Goal: Communication & Community: Answer question/provide support

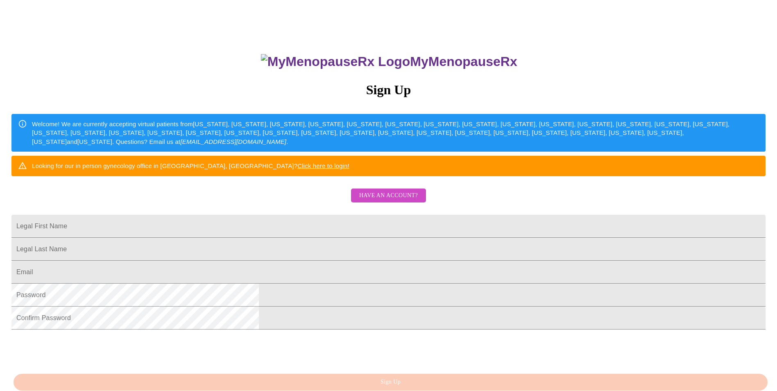
scroll to position [41, 0]
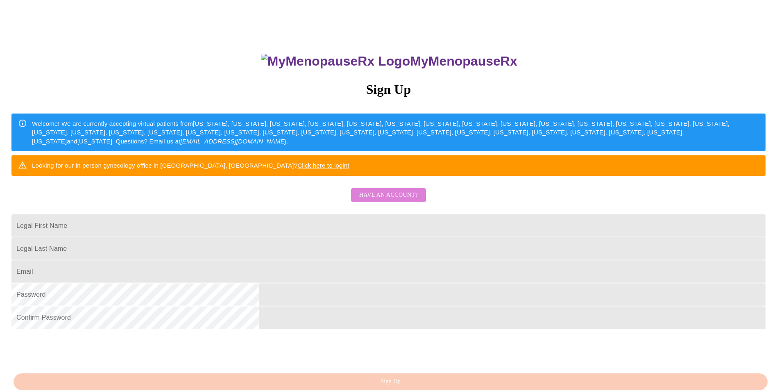
click at [372, 200] on span "Have an account?" at bounding box center [388, 195] width 59 height 10
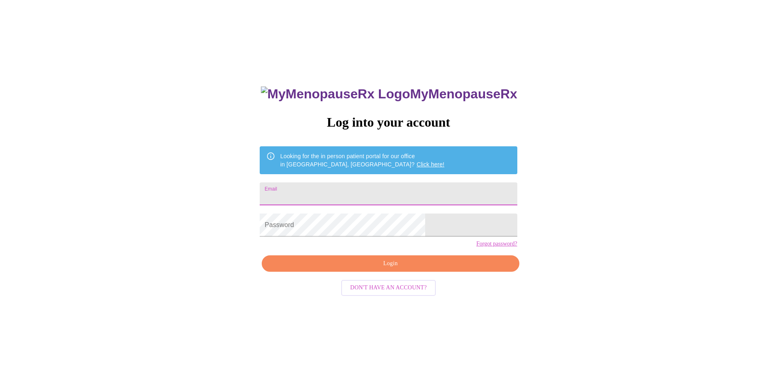
click at [353, 194] on input "Email" at bounding box center [388, 193] width 257 height 23
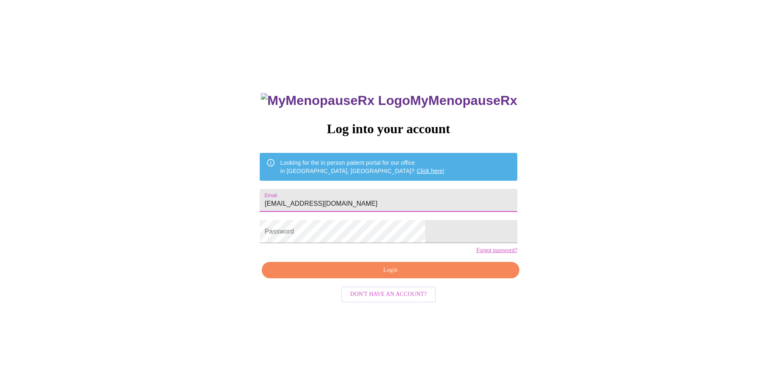
scroll to position [0, 0]
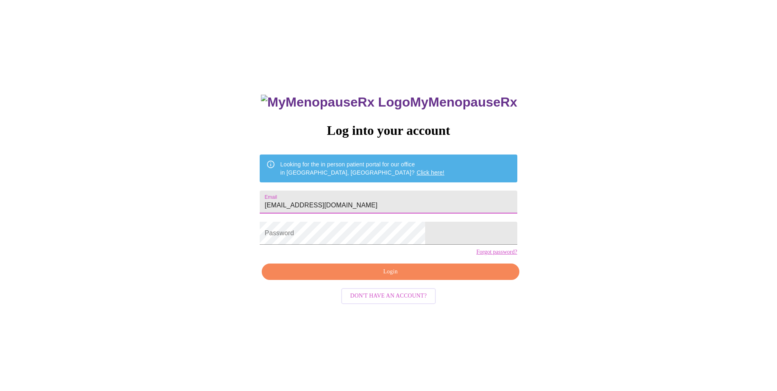
type input "[EMAIL_ADDRESS][DOMAIN_NAME]"
click at [382, 277] on span "Login" at bounding box center [390, 272] width 238 height 10
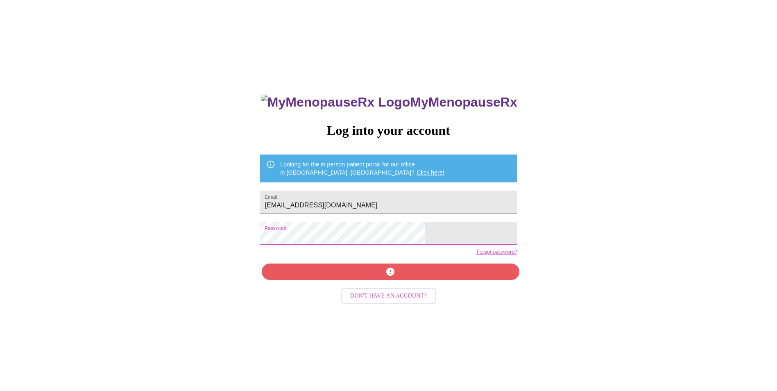
click at [267, 239] on div "MyMenopauseRx Log into your account Looking for the in person patient portal fo…" at bounding box center [388, 237] width 771 height 469
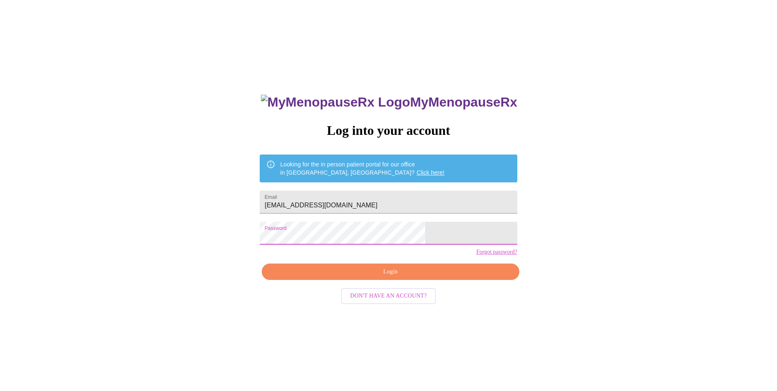
click at [393, 277] on span "Login" at bounding box center [390, 272] width 238 height 10
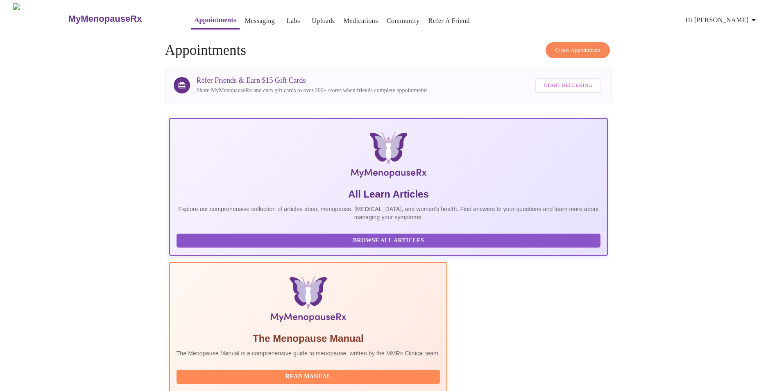
click at [748, 17] on span "Hi [PERSON_NAME]" at bounding box center [722, 19] width 73 height 11
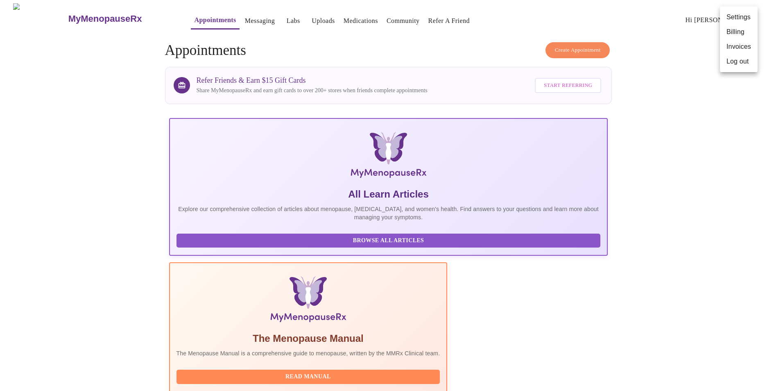
click at [678, 62] on div at bounding box center [391, 195] width 783 height 391
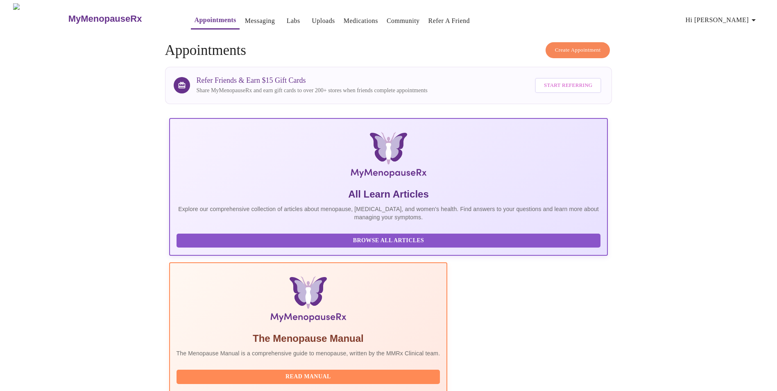
click at [312, 16] on link "Uploads" at bounding box center [323, 20] width 23 height 11
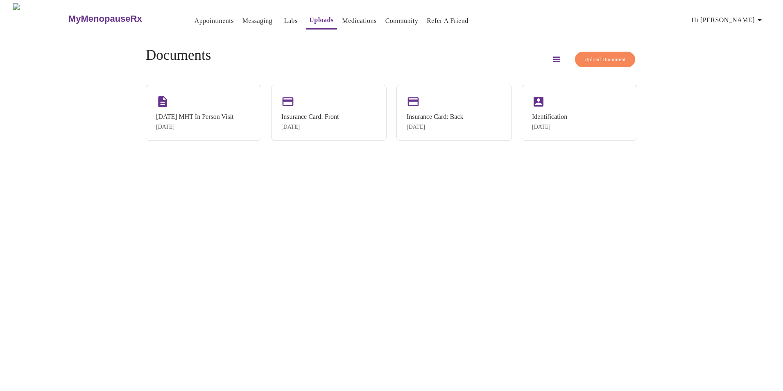
click at [284, 15] on link "Labs" at bounding box center [291, 20] width 14 height 11
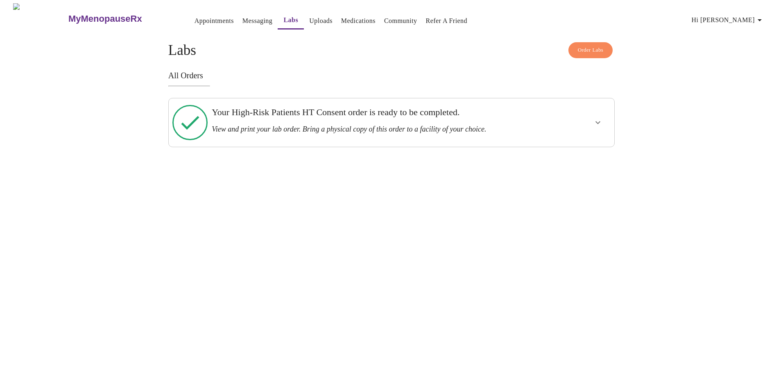
click at [521, 116] on h3 "Your High-Risk Patients HT Consent order is ready to be completed." at bounding box center [370, 112] width 316 height 11
click at [457, 116] on h3 "Your High-Risk Patients HT Consent order is ready to be completed." at bounding box center [370, 112] width 316 height 11
click at [596, 119] on icon "show more" at bounding box center [598, 123] width 10 height 10
click at [581, 147] on span "View Order" at bounding box center [578, 152] width 37 height 10
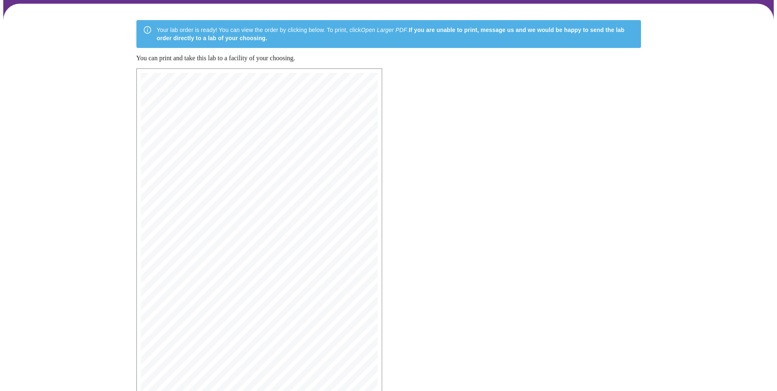
scroll to position [139, 0]
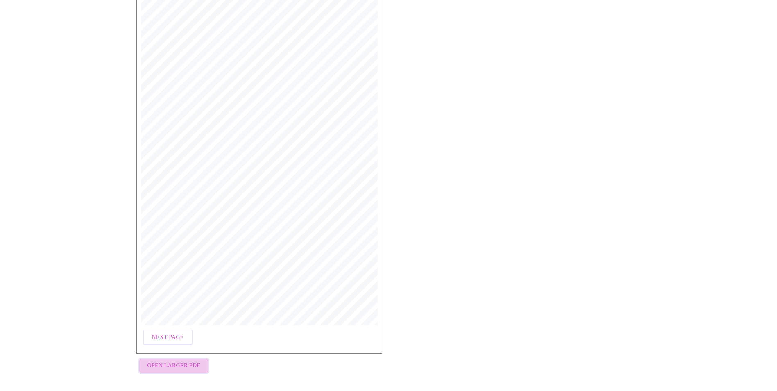
click at [193, 361] on span "Open Larger PDF" at bounding box center [173, 366] width 53 height 10
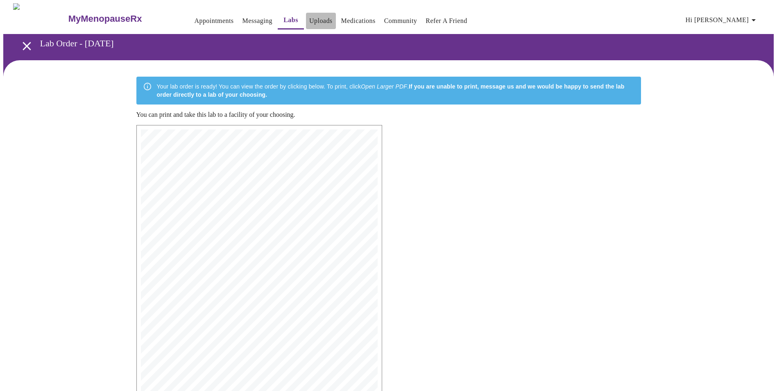
click at [309, 16] on link "Uploads" at bounding box center [320, 20] width 23 height 11
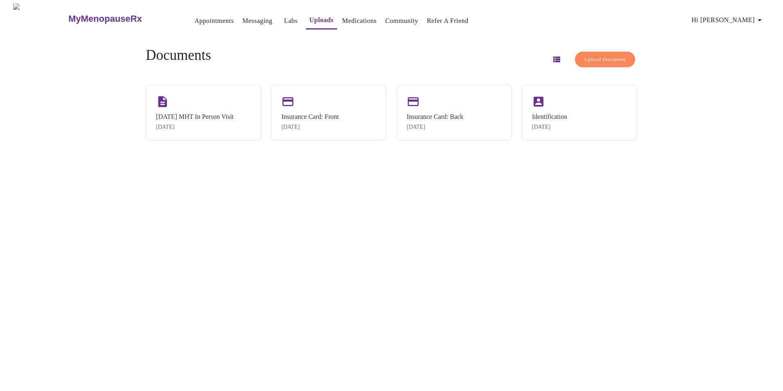
click at [597, 52] on button "Upload Document" at bounding box center [605, 60] width 60 height 16
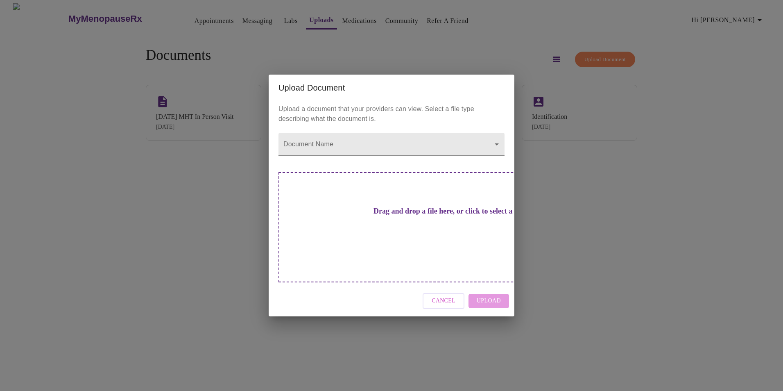
click at [362, 212] on div "Drag and drop a file here, or click to select a file" at bounding box center [449, 227] width 341 height 110
click at [358, 214] on h3 "Drag and drop a file here, or click to select a file" at bounding box center [449, 211] width 226 height 9
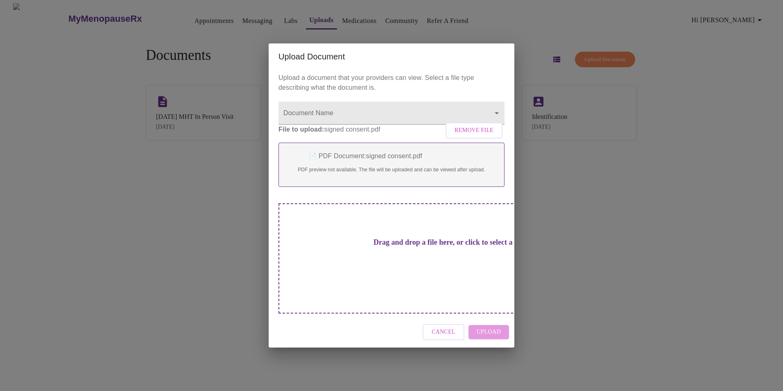
click at [483, 324] on div "Cancel Upload" at bounding box center [392, 332] width 246 height 31
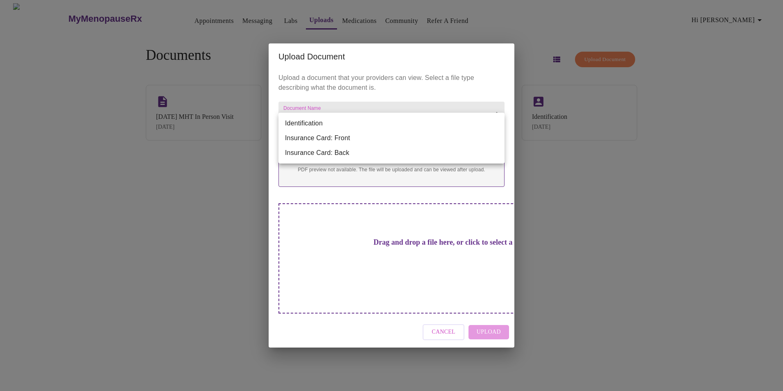
click at [367, 130] on body "MyMenopauseRx Appointments Messaging Labs Uploads Medications Community Refer a…" at bounding box center [391, 198] width 777 height 391
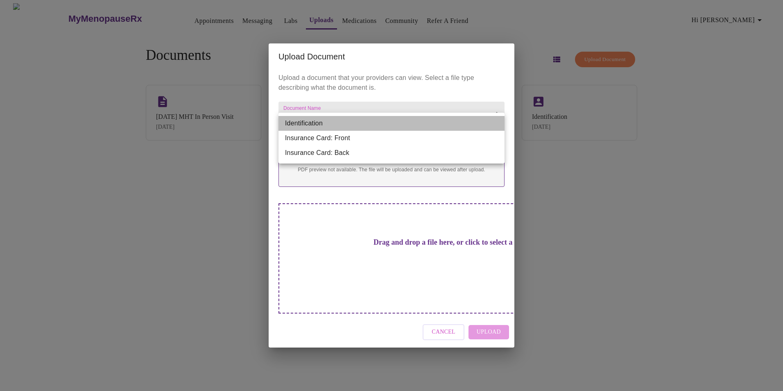
click at [325, 125] on li "Identification" at bounding box center [392, 123] width 226 height 15
type input "Identification"
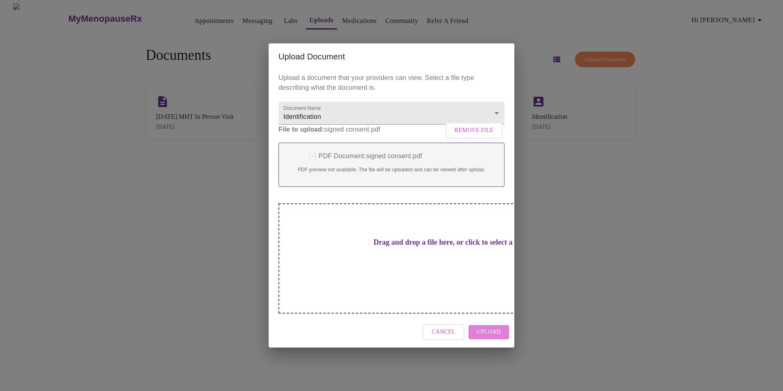
click at [481, 327] on span "Upload" at bounding box center [489, 332] width 24 height 10
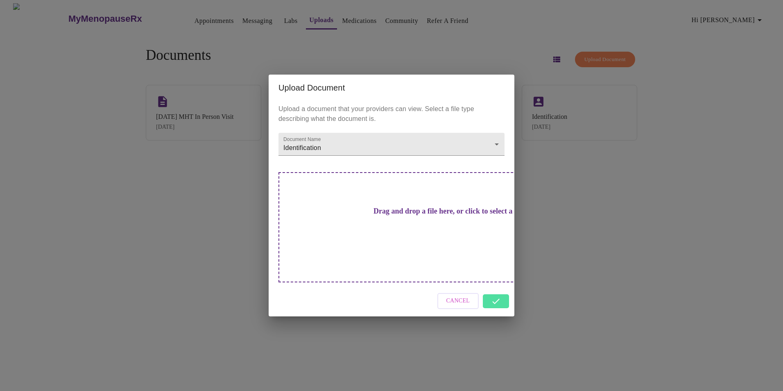
click at [496, 286] on div "Cancel" at bounding box center [392, 301] width 246 height 31
click at [493, 288] on div "Cancel" at bounding box center [392, 301] width 246 height 31
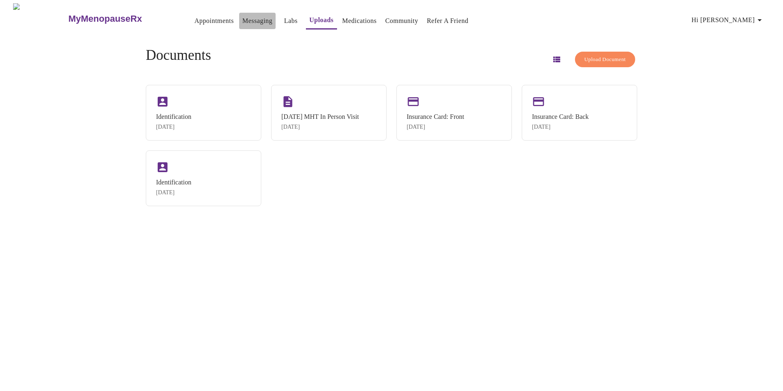
click at [243, 17] on link "Messaging" at bounding box center [258, 20] width 30 height 11
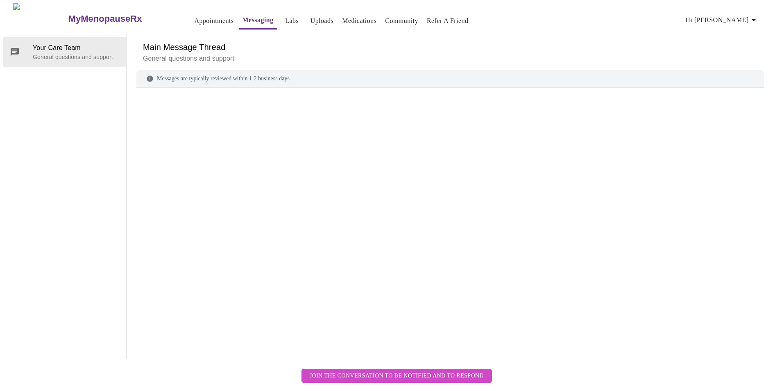
scroll to position [31, 0]
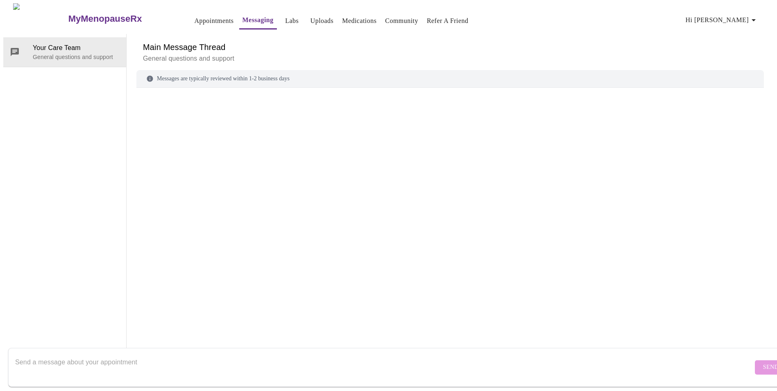
click at [68, 354] on textarea "Send a message about your appointment" at bounding box center [384, 367] width 738 height 26
click at [311, 354] on textarea "Good Afternoon - I uploaded the signed consent for the provider to send the Rx,…" at bounding box center [384, 367] width 738 height 26
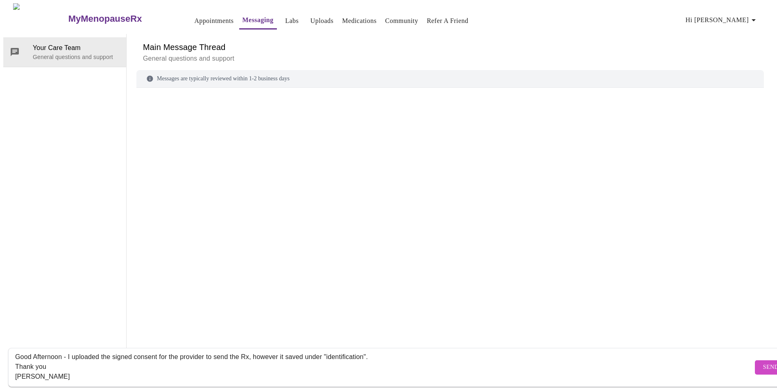
type textarea "Good Afternoon - I uploaded the signed consent for the provider to send the Rx,…"
click at [763, 362] on span "Send" at bounding box center [771, 367] width 16 height 10
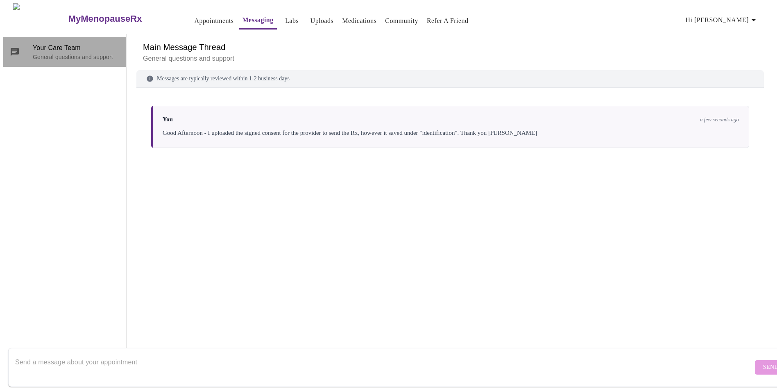
click at [48, 43] on span "Your Care Team" at bounding box center [76, 48] width 87 height 10
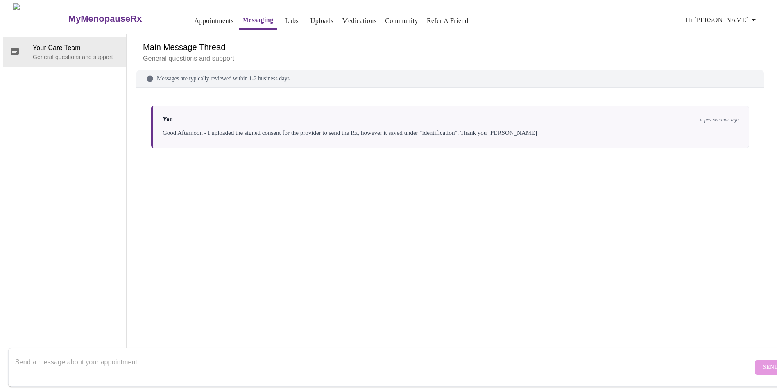
scroll to position [0, 0]
click at [199, 18] on link "Appointments" at bounding box center [213, 20] width 39 height 11
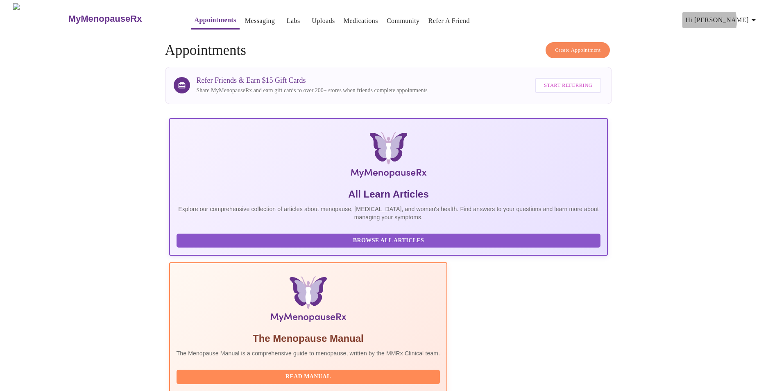
click at [731, 18] on span "Hi [PERSON_NAME]" at bounding box center [722, 19] width 73 height 11
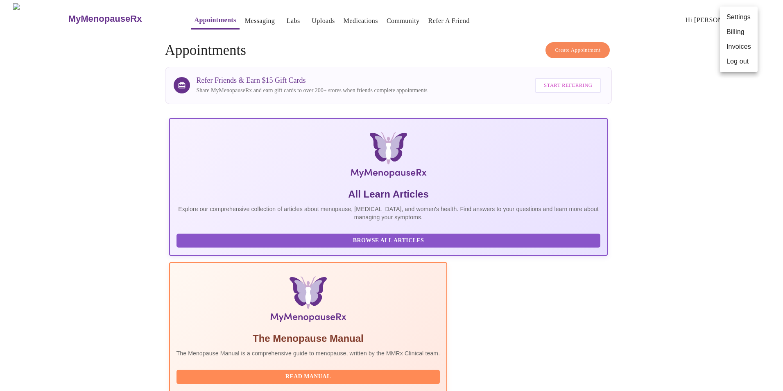
click at [735, 61] on li "Log out" at bounding box center [739, 61] width 38 height 15
